Goal: Information Seeking & Learning: Learn about a topic

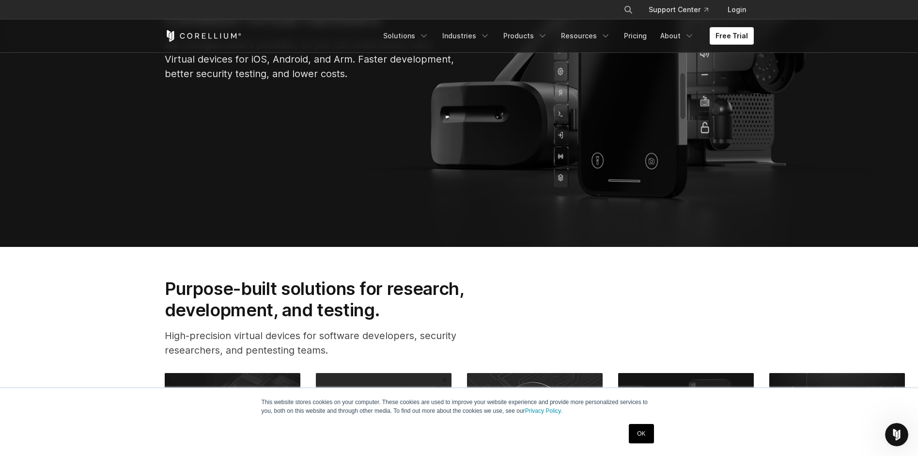
scroll to position [242, 0]
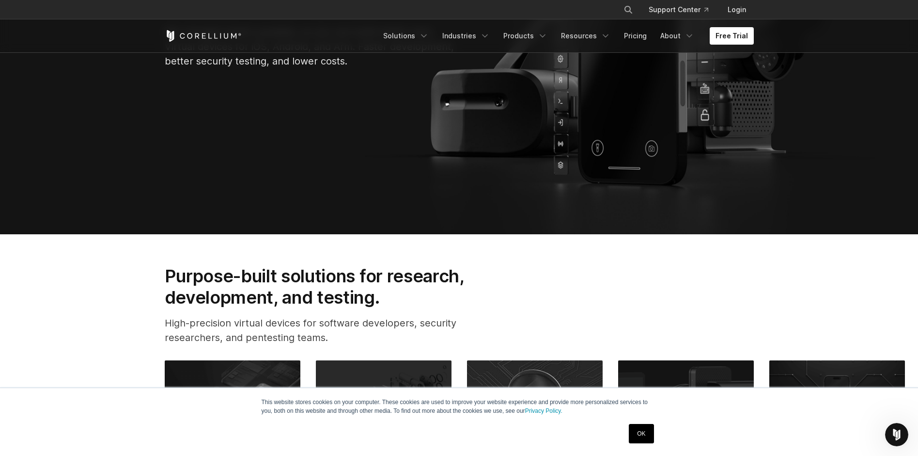
drag, startPoint x: 644, startPoint y: 431, endPoint x: 654, endPoint y: 413, distance: 20.8
click at [645, 431] on link "OK" at bounding box center [641, 433] width 25 height 19
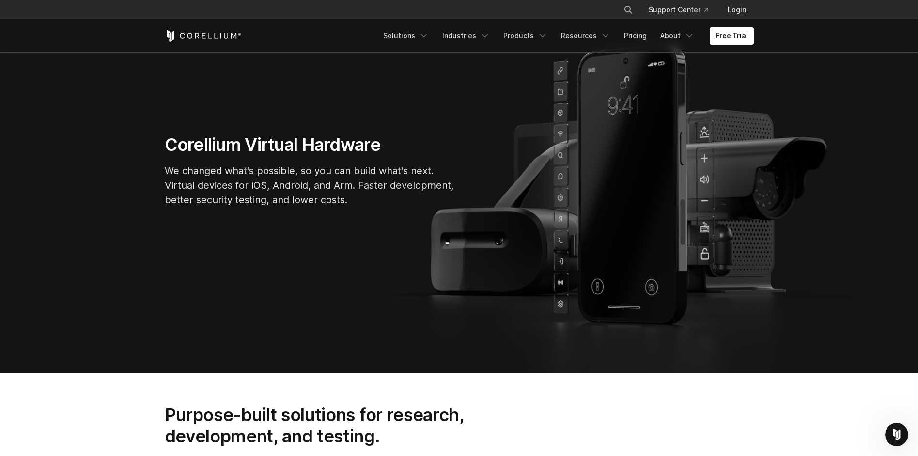
scroll to position [0, 0]
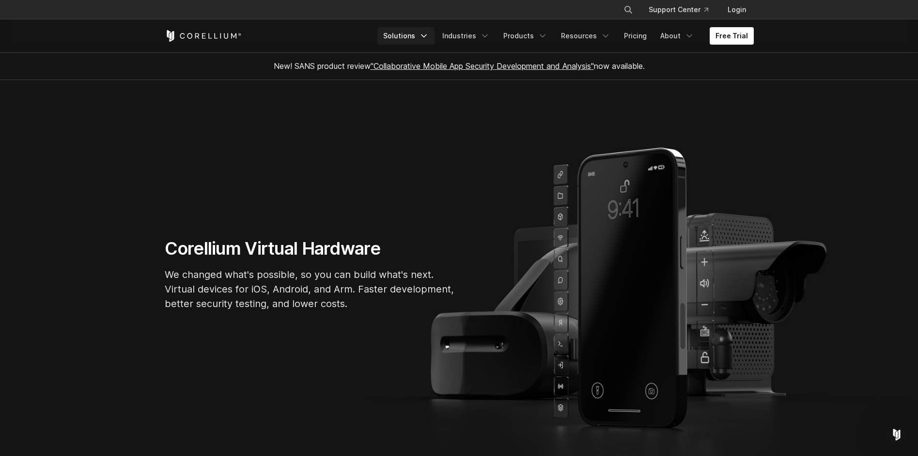
click at [419, 37] on link "Solutions" at bounding box center [406, 35] width 57 height 17
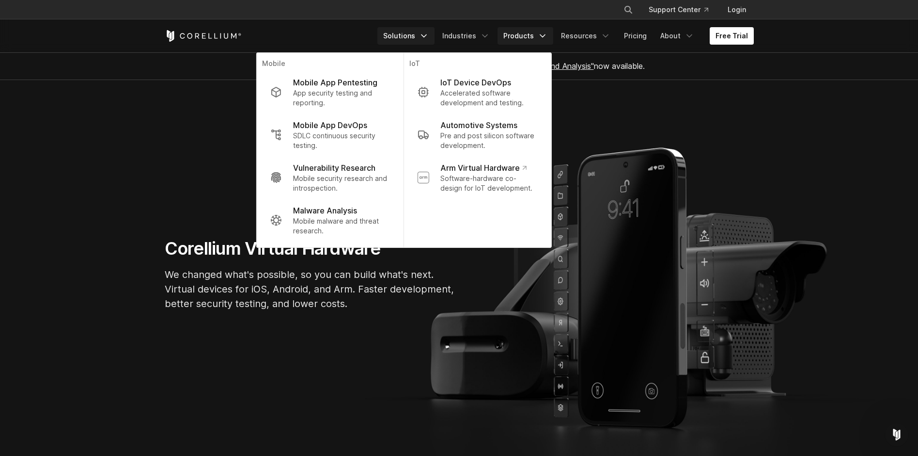
click at [534, 34] on link "Products" at bounding box center [526, 35] width 56 height 17
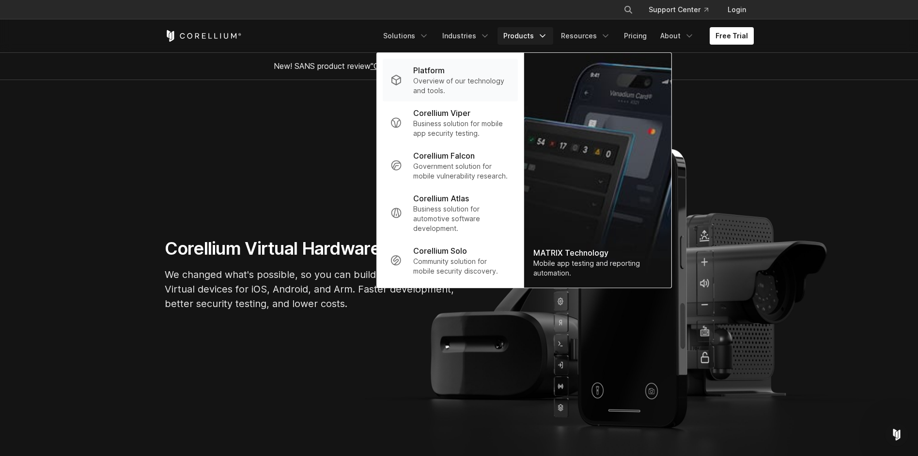
click at [441, 83] on p "Overview of our technology and tools." at bounding box center [461, 85] width 96 height 19
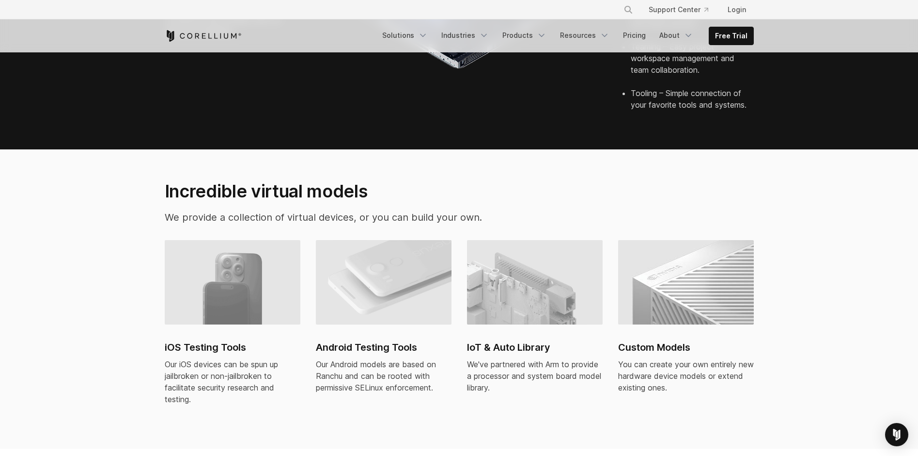
scroll to position [582, 0]
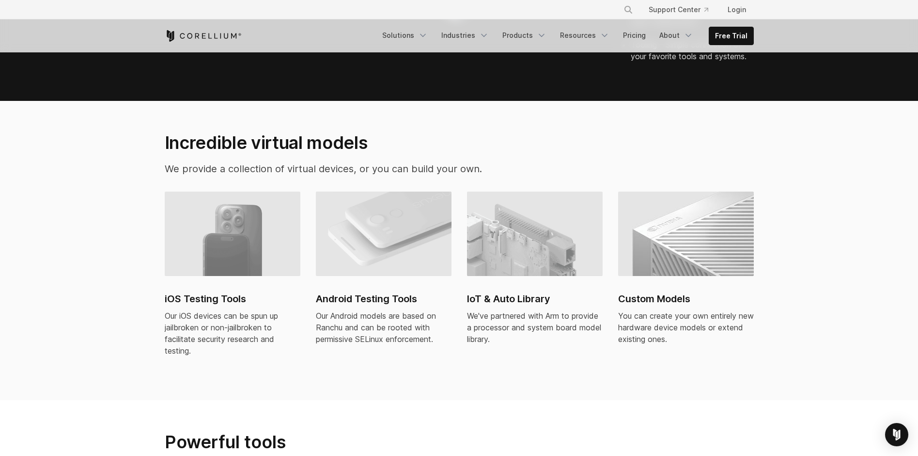
click at [186, 291] on h2 "iOS Testing Tools" at bounding box center [233, 298] width 136 height 15
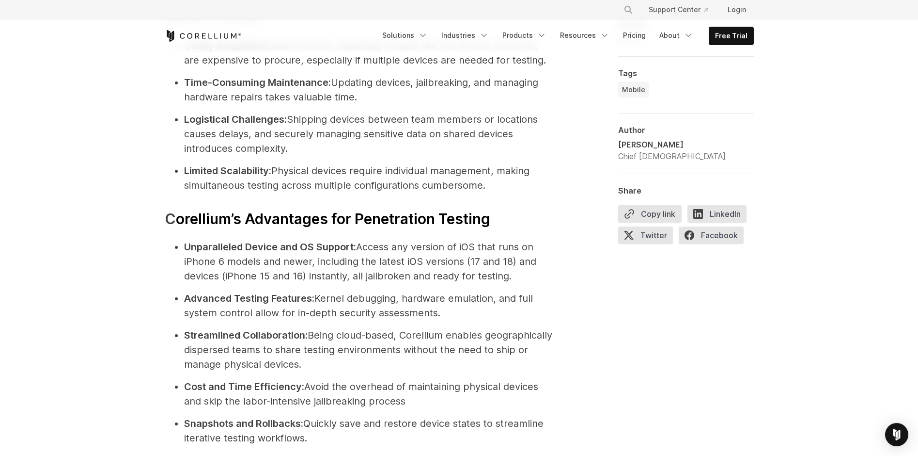
scroll to position [2181, 0]
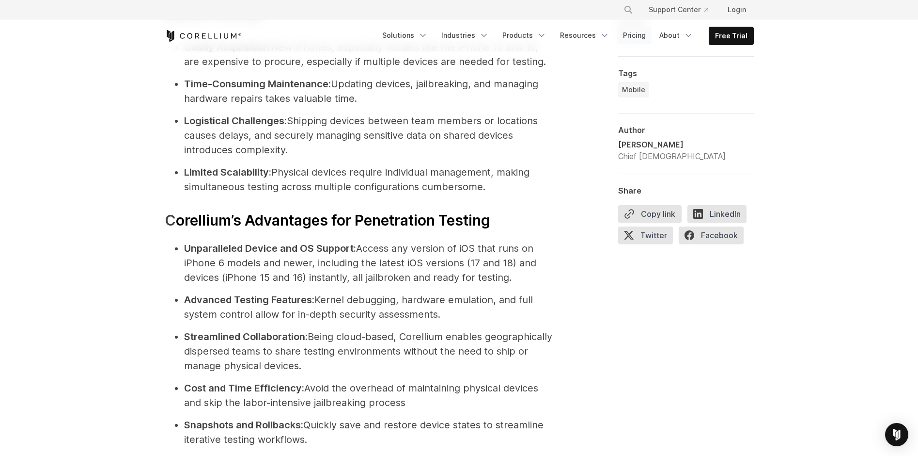
click at [646, 36] on link "Pricing" at bounding box center [634, 35] width 34 height 17
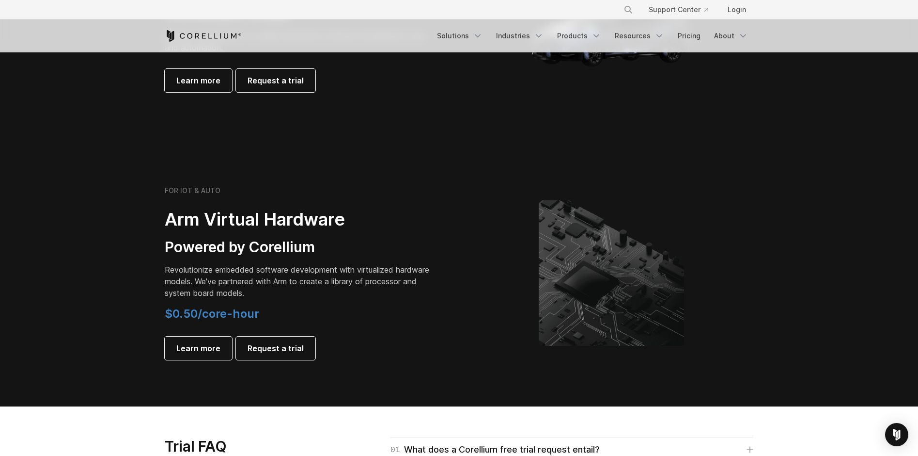
scroll to position [1066, 0]
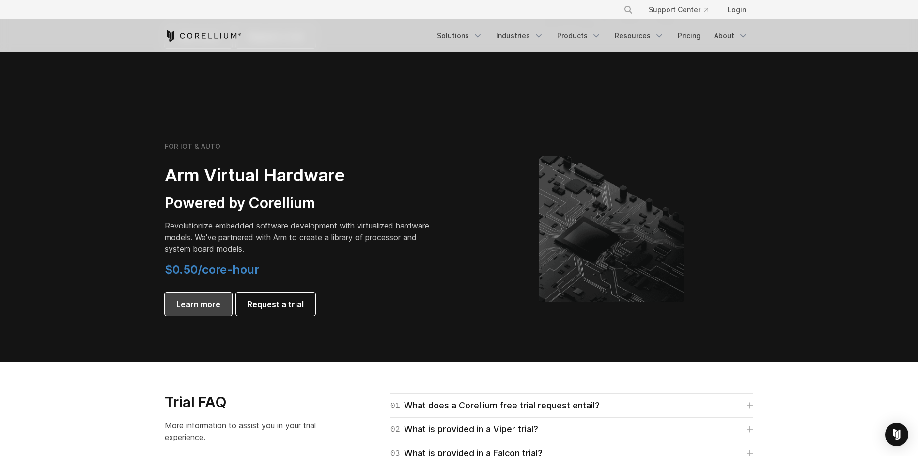
click at [205, 304] on span "Learn more" at bounding box center [198, 304] width 44 height 12
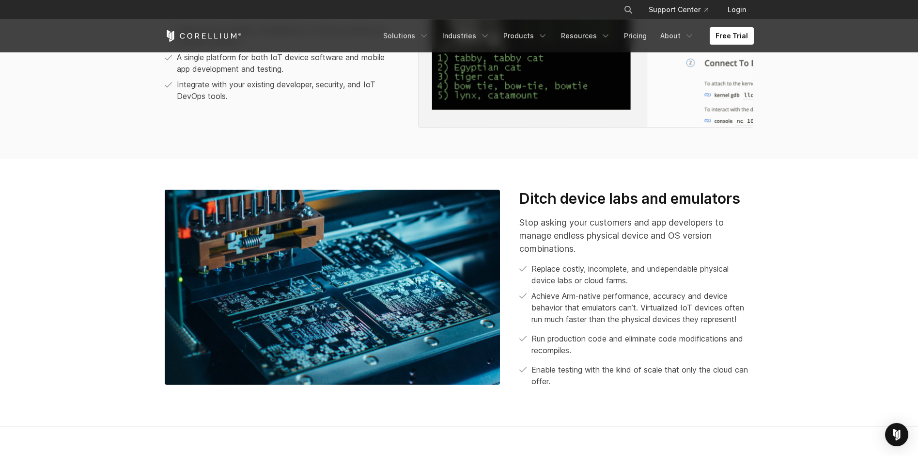
scroll to position [872, 0]
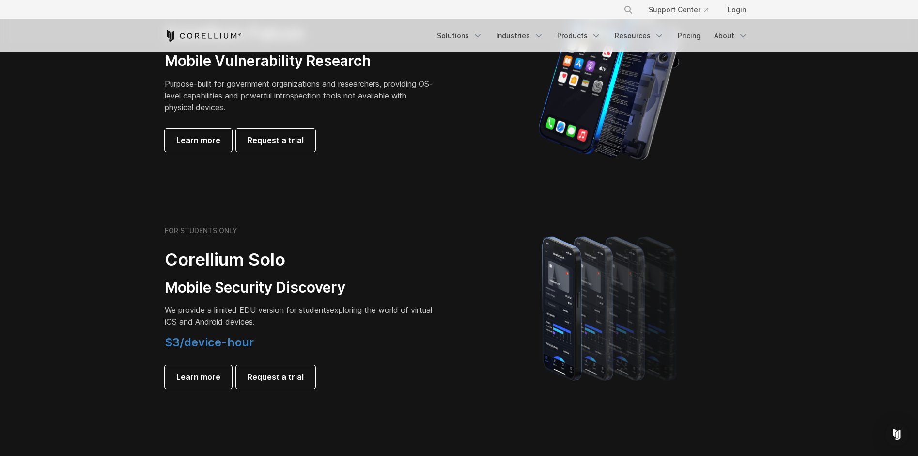
scroll to position [533, 0]
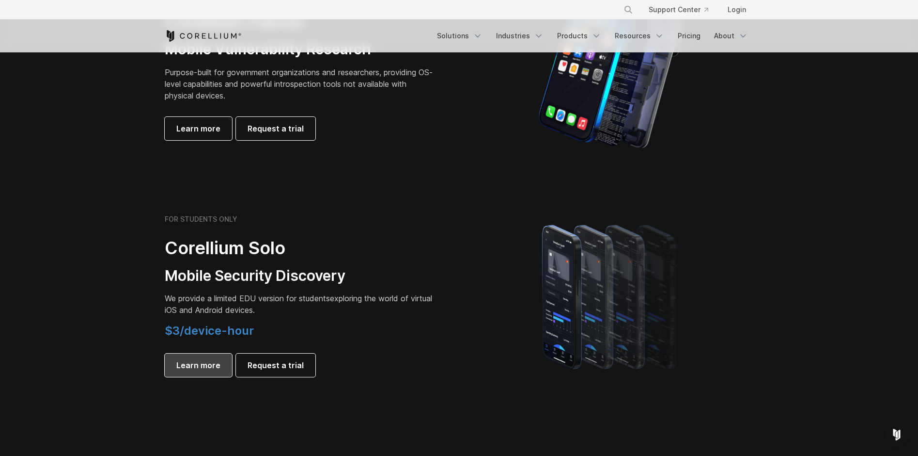
click at [195, 359] on span "Learn more" at bounding box center [198, 365] width 44 height 12
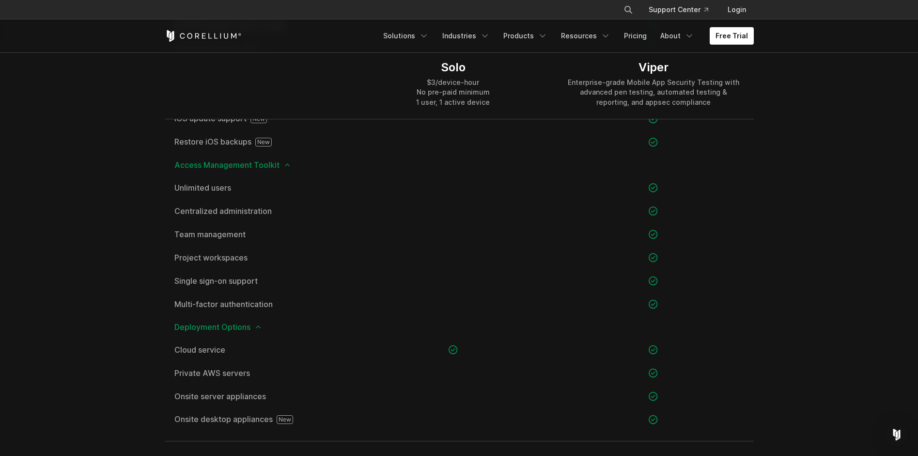
scroll to position [1260, 0]
